Goal: Task Accomplishment & Management: Manage account settings

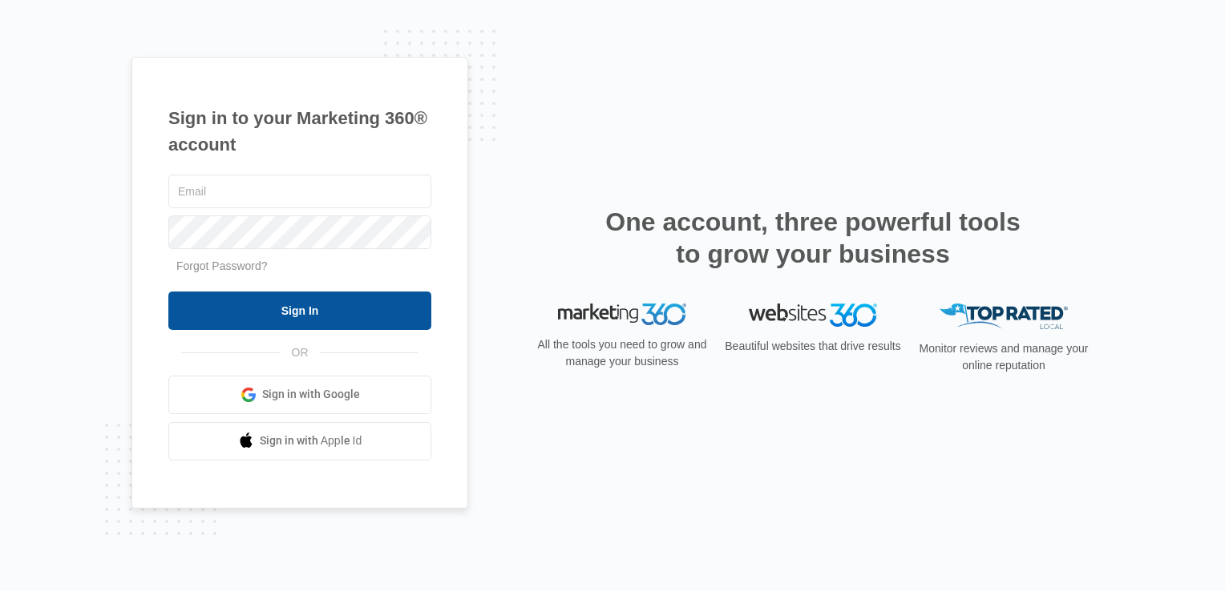
type input "[EMAIL_ADDRESS][DOMAIN_NAME]"
click at [305, 325] on input "Sign In" at bounding box center [299, 311] width 263 height 38
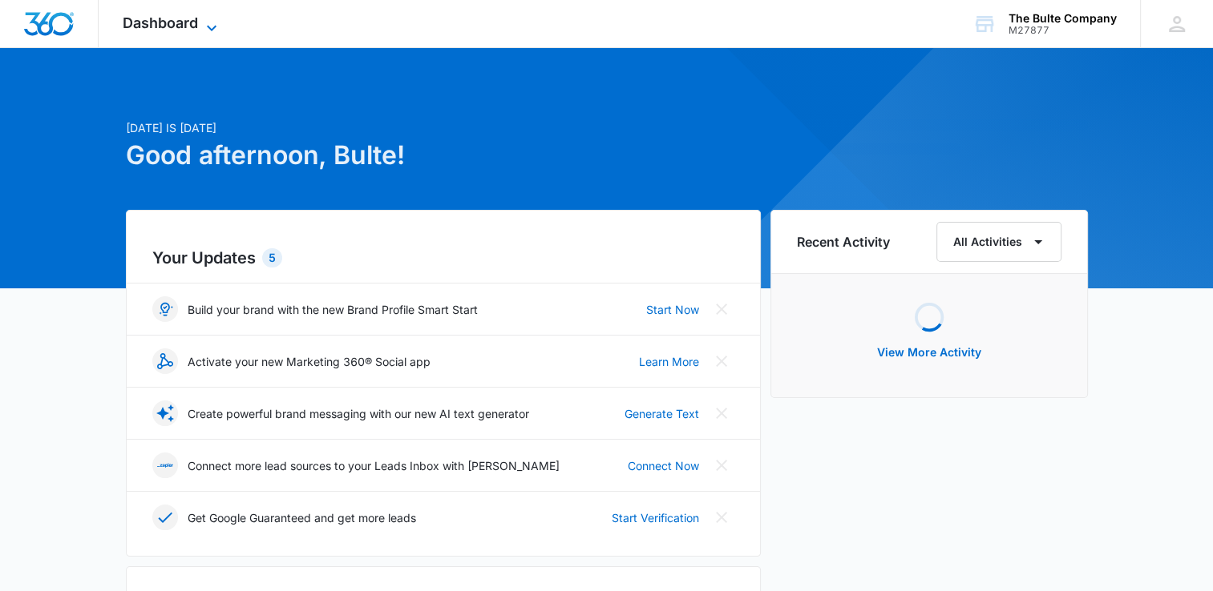
click at [205, 27] on icon at bounding box center [211, 27] width 19 height 19
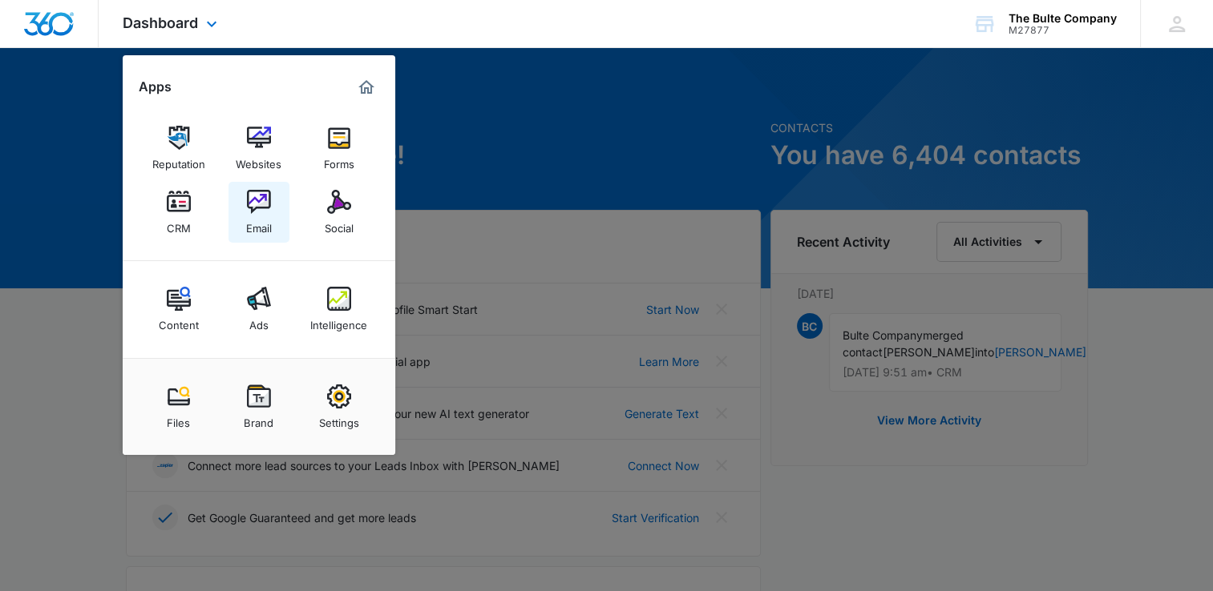
click at [260, 222] on div "Email" at bounding box center [259, 224] width 26 height 21
